Goal: Information Seeking & Learning: Understand process/instructions

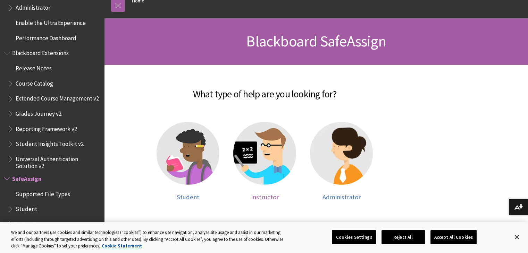
scroll to position [104, 0]
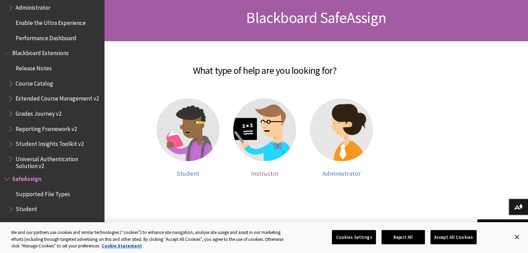
click at [276, 134] on img at bounding box center [264, 130] width 63 height 63
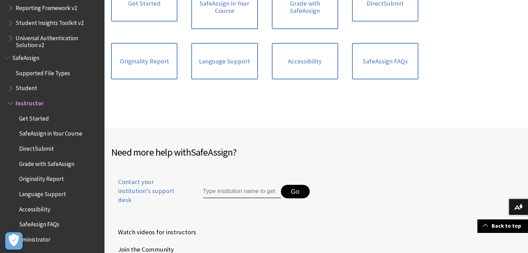
scroll to position [220, 0]
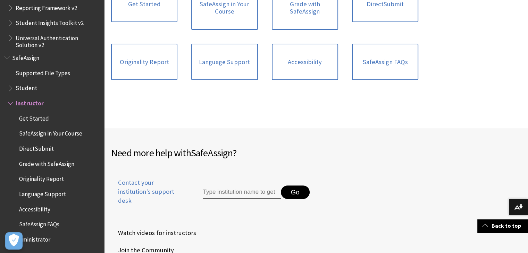
click at [108, 45] on div "Originality Report" at bounding box center [144, 62] width 80 height 51
click at [130, 49] on link "Originality Report" at bounding box center [144, 62] width 66 height 37
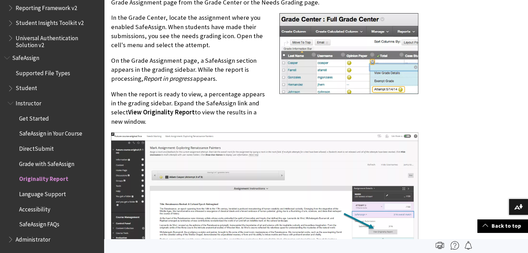
scroll to position [417, 0]
